Goal: Task Accomplishment & Management: Manage account settings

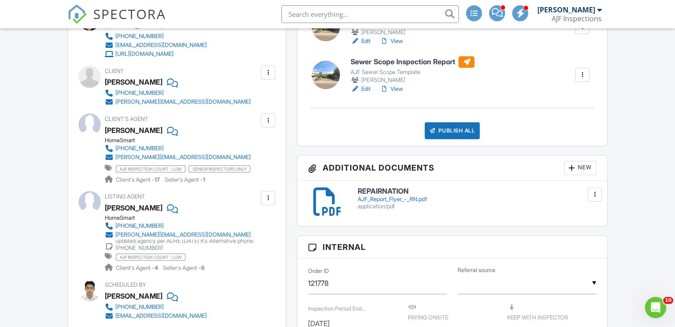
click at [266, 123] on div at bounding box center [268, 120] width 9 height 9
click at [244, 150] on li "Edit" at bounding box center [247, 148] width 45 height 22
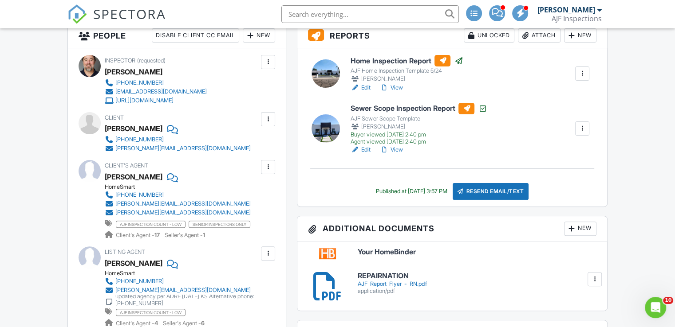
click at [401, 87] on link "View" at bounding box center [390, 87] width 23 height 9
